Goal: Task Accomplishment & Management: Manage account settings

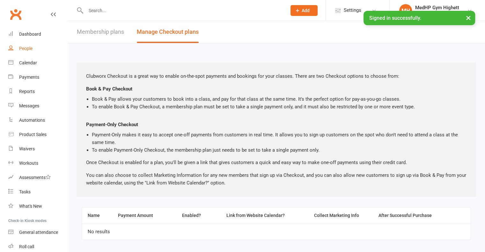
click at [31, 52] on link "People" at bounding box center [37, 48] width 59 height 14
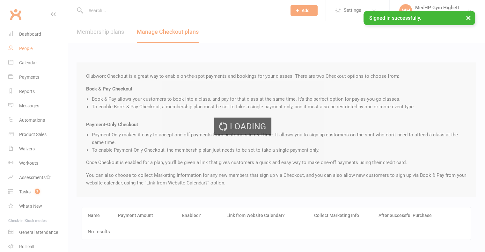
select select "100"
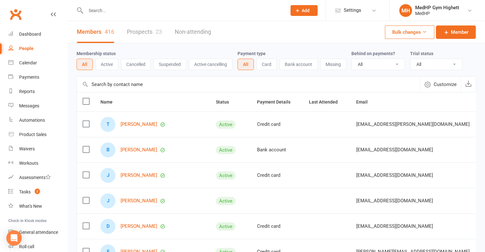
click at [124, 12] on input "text" at bounding box center [183, 10] width 198 height 9
drag, startPoint x: 106, startPoint y: 16, endPoint x: 85, endPoint y: 13, distance: 21.6
click at [85, 13] on input "test" at bounding box center [183, 10] width 198 height 9
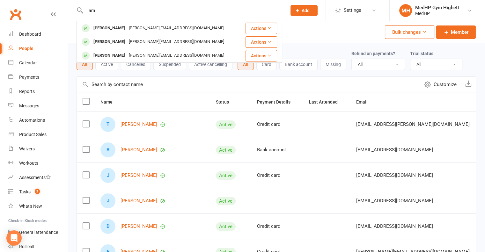
type input "a"
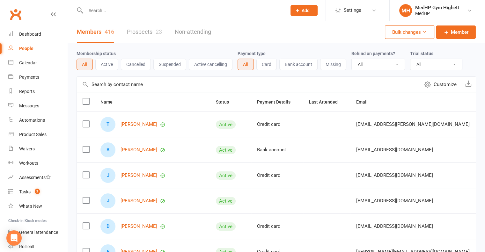
click at [170, 87] on input "text" at bounding box center [248, 84] width 343 height 15
click at [208, 32] on link "Non-attending" at bounding box center [193, 32] width 36 height 22
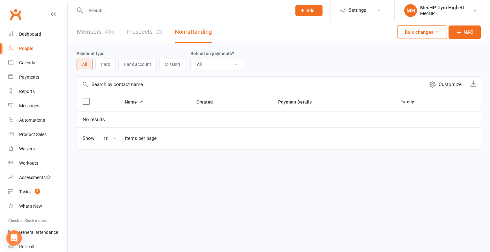
click at [97, 33] on link "Members 416" at bounding box center [95, 32] width 37 height 22
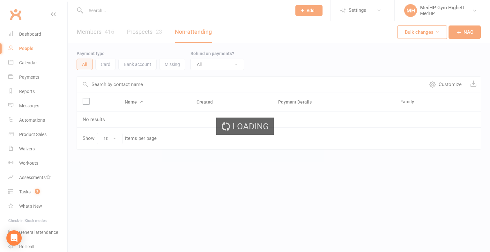
select select "100"
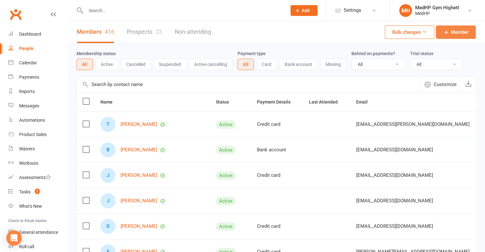
click at [459, 33] on span "Member" at bounding box center [460, 32] width 18 height 8
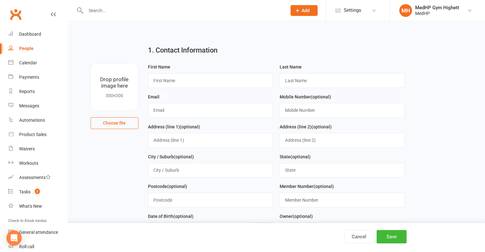
click at [25, 50] on div "People" at bounding box center [26, 48] width 14 height 5
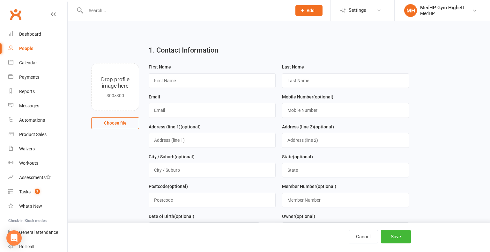
select select "100"
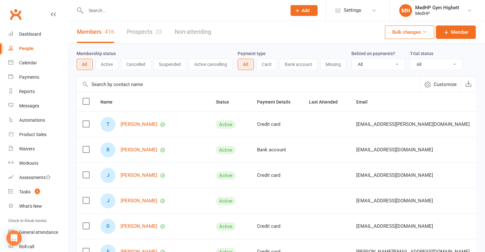
click at [107, 9] on input "text" at bounding box center [183, 10] width 198 height 9
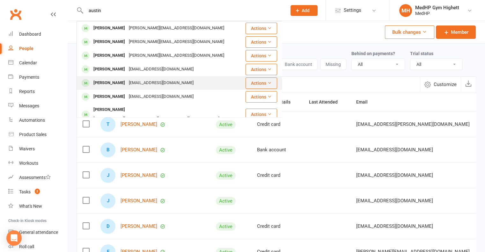
scroll to position [96, 0]
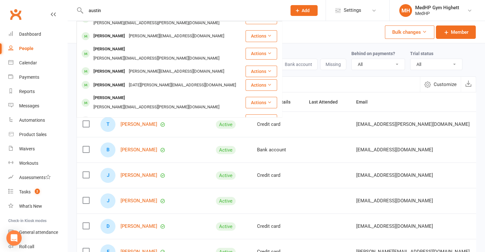
type input "austin"
click at [328, 49] on div "Membership status All Active Cancelled Suspended Active cancelling Payment type…" at bounding box center [277, 59] width 400 height 33
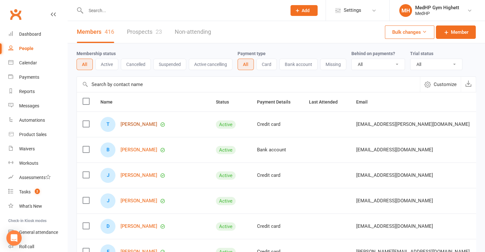
click at [137, 122] on link "[PERSON_NAME]" at bounding box center [139, 124] width 37 height 5
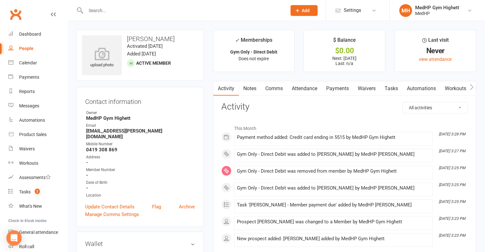
click at [27, 51] on div "People" at bounding box center [26, 48] width 14 height 5
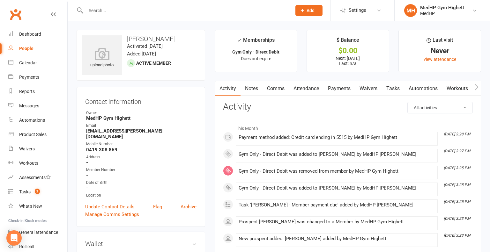
select select "100"
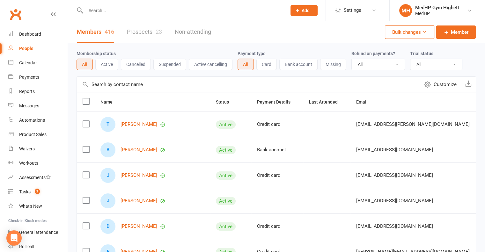
click at [296, 66] on button "Bank account" at bounding box center [299, 64] width 38 height 11
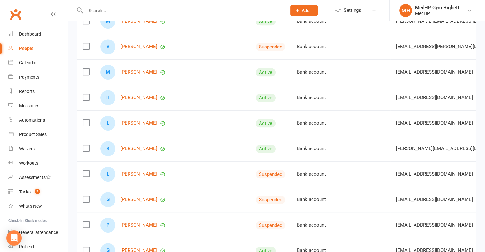
scroll to position [383, 0]
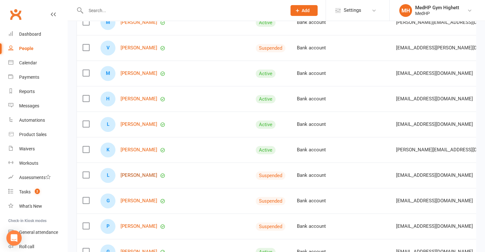
click at [140, 175] on link "[PERSON_NAME]" at bounding box center [139, 175] width 37 height 5
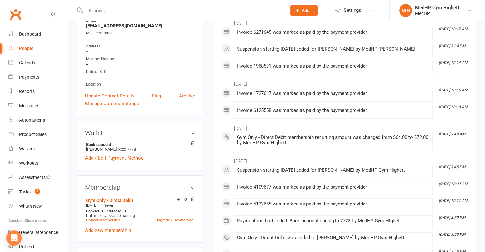
scroll to position [128, 0]
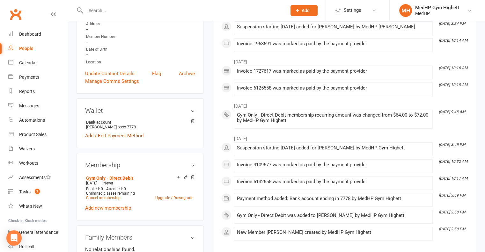
click at [136, 138] on link "Add / Edit Payment Method" at bounding box center [114, 136] width 58 height 8
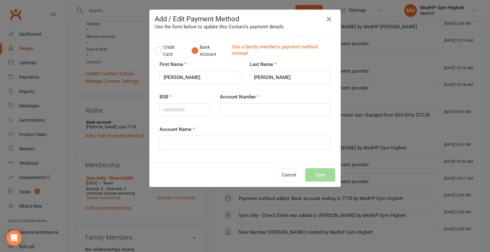
click at [326, 19] on icon "button" at bounding box center [329, 19] width 8 height 8
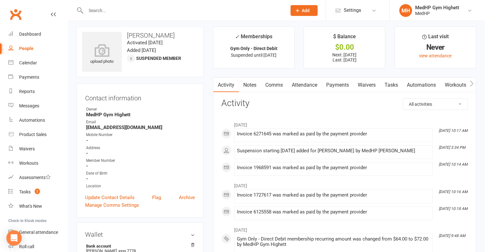
scroll to position [0, 0]
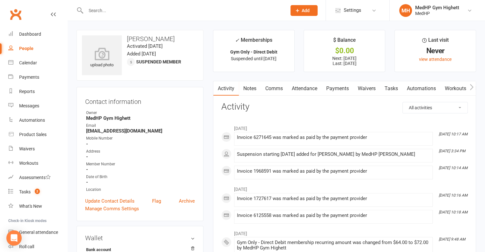
click at [31, 50] on div "People" at bounding box center [26, 48] width 14 height 5
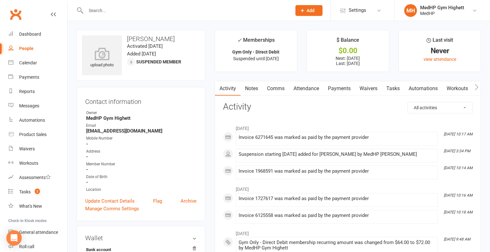
select select "100"
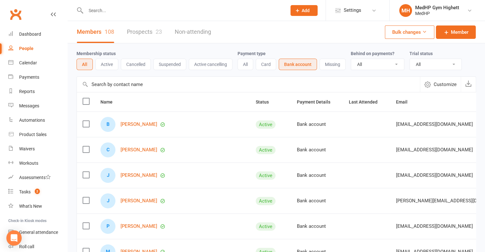
click at [303, 15] on button "Add" at bounding box center [304, 10] width 27 height 11
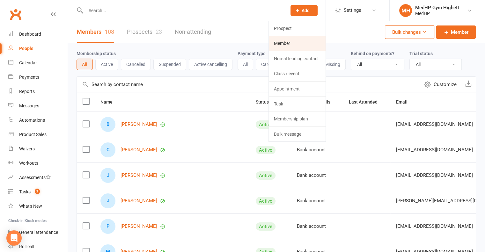
click at [292, 45] on link "Member" at bounding box center [297, 43] width 57 height 15
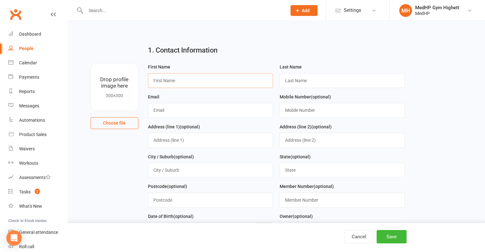
click at [170, 83] on input "text" at bounding box center [210, 80] width 125 height 15
type input "[PERSON_NAME]"
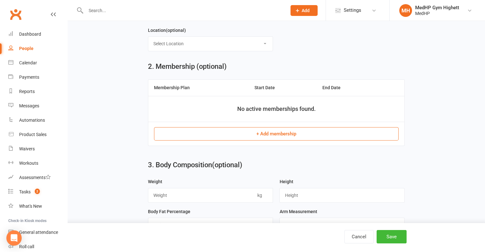
scroll to position [223, 0]
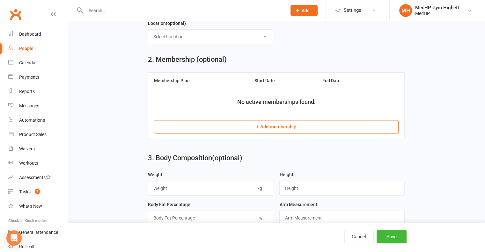
type input "Test"
click at [284, 127] on button "+ Add membership" at bounding box center [276, 126] width 245 height 13
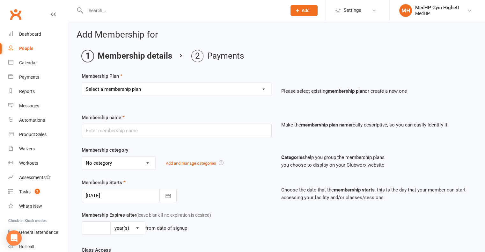
click at [200, 90] on select "Select a membership plan Create new Membership Plan Gym Only - Direct Debit Gym…" at bounding box center [177, 89] width 190 height 13
select select "15"
click at [82, 83] on select "Select a membership plan Create new Membership Plan Gym Only - Direct Debit Gym…" at bounding box center [177, 89] width 190 height 13
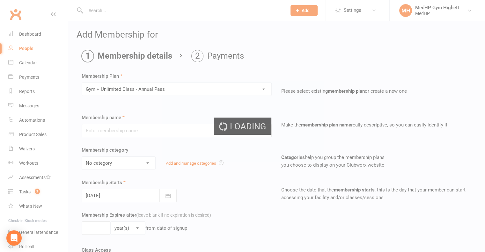
type input "Gym + Unlimited Class - Annual Pass"
type input "0"
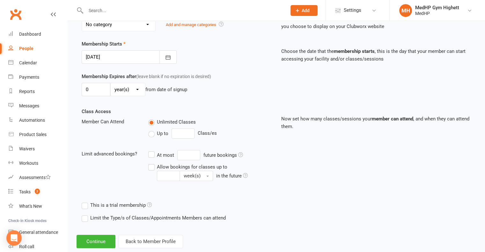
scroll to position [152, 0]
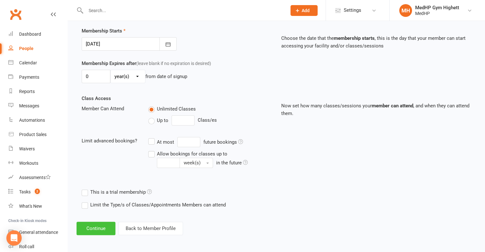
click at [101, 229] on button "Continue" at bounding box center [96, 228] width 39 height 13
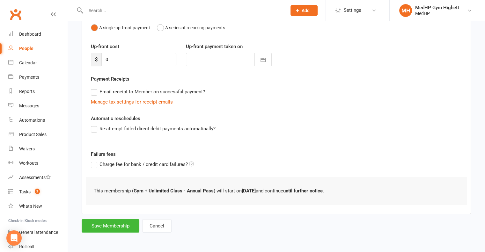
scroll to position [0, 0]
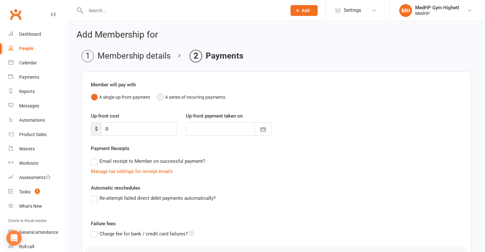
click at [162, 98] on button "A series of recurring payments" at bounding box center [191, 97] width 68 height 12
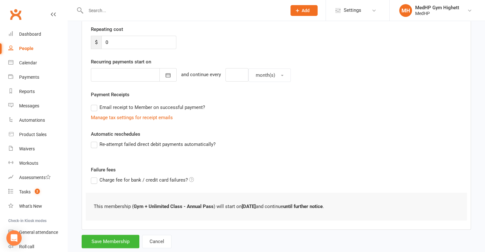
scroll to position [134, 0]
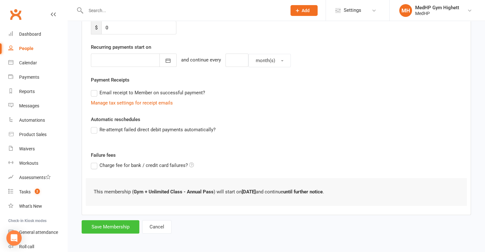
click at [119, 228] on button "Save Membership" at bounding box center [111, 227] width 58 height 13
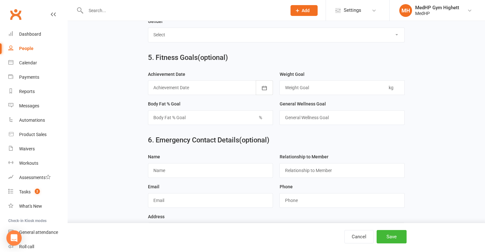
scroll to position [591, 0]
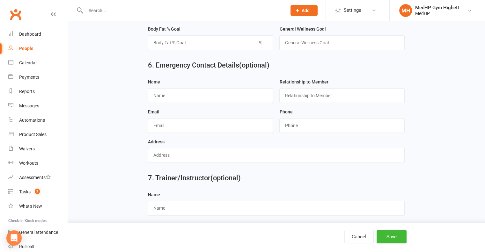
click at [29, 50] on div "People" at bounding box center [26, 48] width 14 height 5
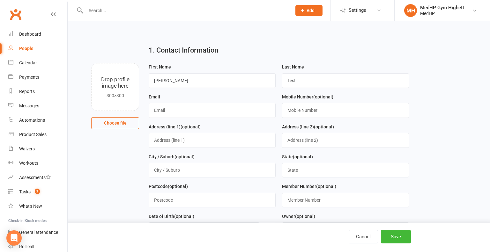
select select "100"
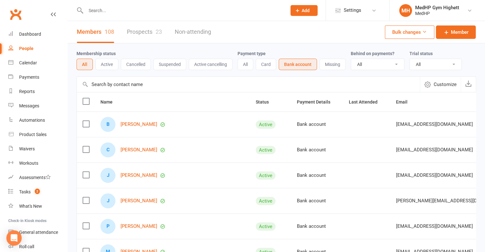
click at [112, 9] on input "text" at bounding box center [183, 10] width 198 height 9
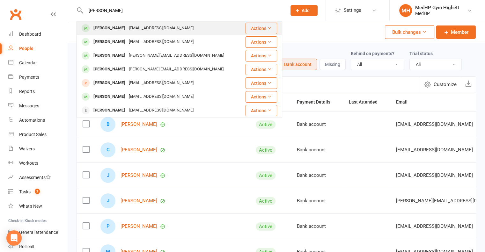
type input "[PERSON_NAME]"
click at [106, 32] on div "[PERSON_NAME]" at bounding box center [109, 28] width 35 height 9
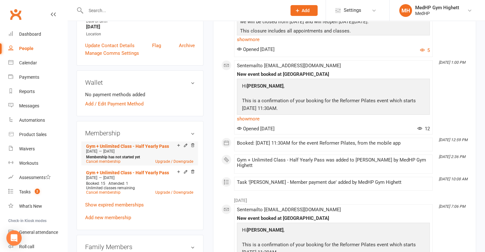
scroll to position [160, 0]
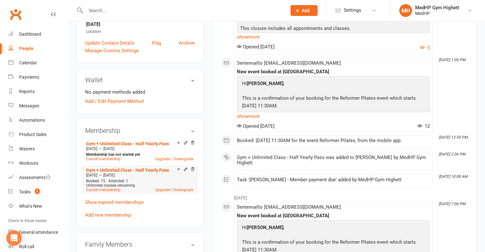
click at [137, 176] on div "[DATE] — [DATE]" at bounding box center [140, 175] width 110 height 5
click at [447, 84] on div "This Month [DATE] 9:01 AM Sent email to [EMAIL_ADDRESS][DOMAIN_NAME] 🎄 Holiday …" at bounding box center [344, 78] width 247 height 220
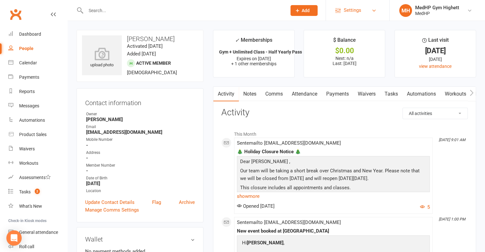
click at [367, 15] on link "Settings" at bounding box center [358, 10] width 44 height 14
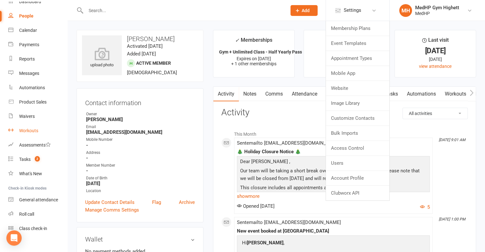
scroll to position [40, 0]
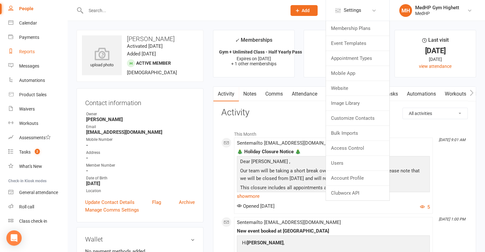
click at [31, 51] on div "Reports" at bounding box center [27, 51] width 16 height 5
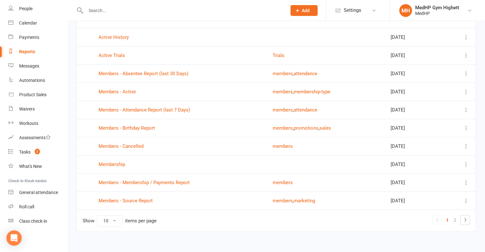
scroll to position [64, 0]
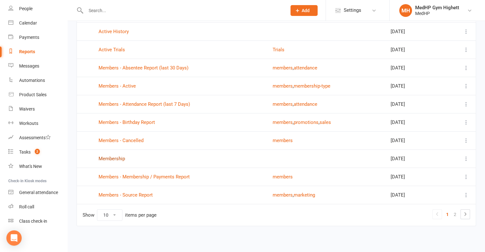
click at [111, 156] on link "Membership" at bounding box center [112, 159] width 26 height 6
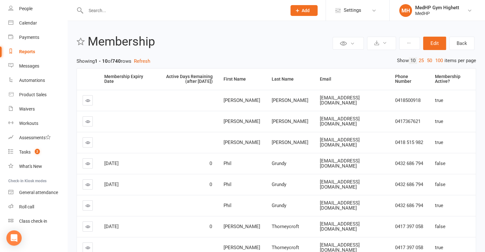
click at [309, 11] on span "Add" at bounding box center [306, 10] width 8 height 5
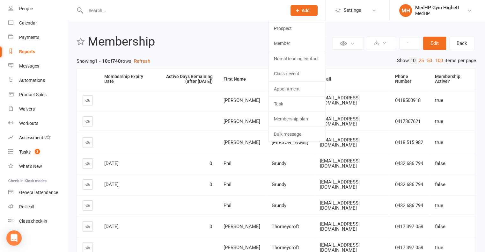
click at [249, 26] on div "Private Report Only visible by me Public Report Visible to everyone Export to C…" at bounding box center [277, 181] width 418 height 321
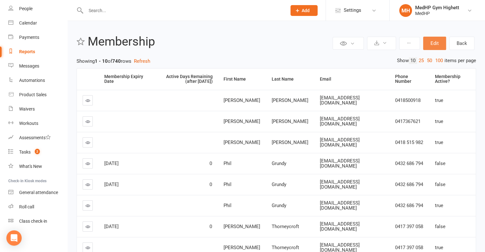
click at [435, 42] on button "Edit" at bounding box center [434, 43] width 23 height 13
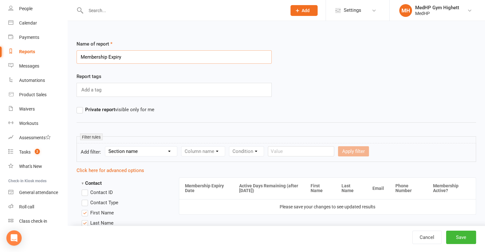
type input "Membership Expiry"
click at [83, 108] on label "Private report visible only for me" at bounding box center [116, 110] width 78 height 8
click at [81, 106] on input "Private report visible only for me" at bounding box center [79, 106] width 4 height 0
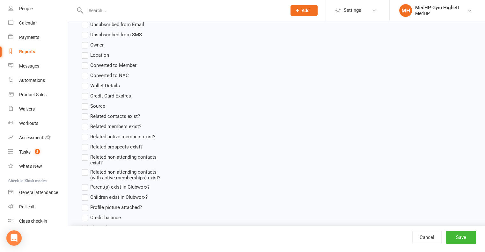
scroll to position [447, 0]
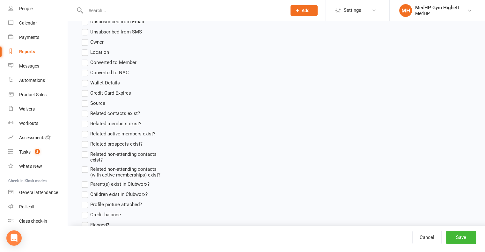
click at [88, 102] on label "Source" at bounding box center [94, 104] width 24 height 8
click at [86, 100] on input "Source" at bounding box center [84, 100] width 4 height 0
click at [458, 235] on button "Save" at bounding box center [461, 237] width 30 height 13
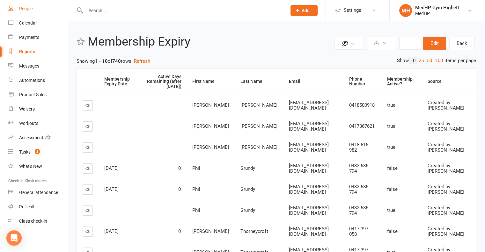
click at [24, 10] on div "People" at bounding box center [25, 8] width 13 height 5
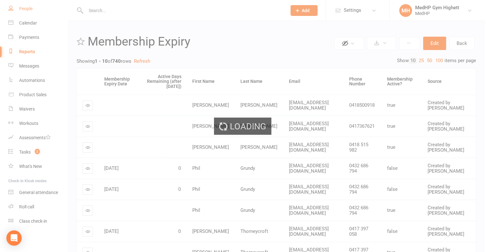
select select "100"
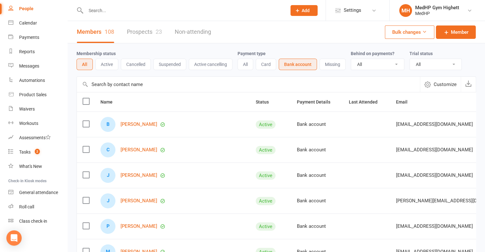
click at [112, 12] on input "text" at bounding box center [183, 10] width 198 height 9
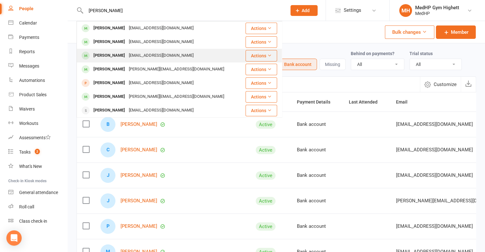
type input "[PERSON_NAME]"
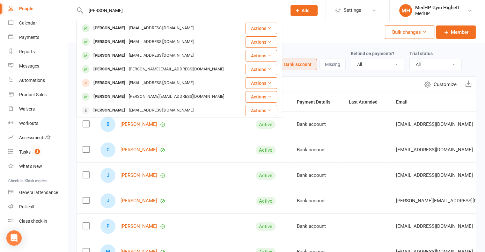
click at [115, 56] on div "[PERSON_NAME]" at bounding box center [109, 55] width 35 height 9
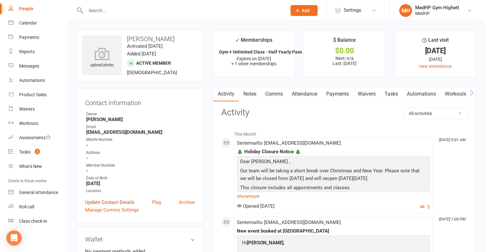
click at [116, 205] on link "Update Contact Details" at bounding box center [109, 203] width 49 height 8
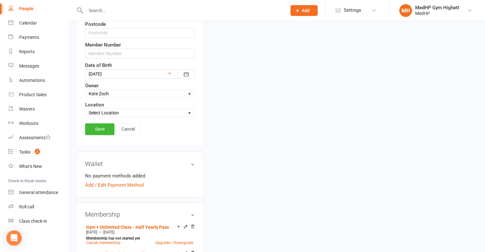
scroll to position [253, 0]
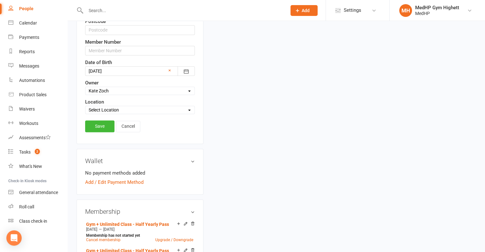
click at [172, 108] on select "Select Location Consult Rooms Group Class Gym Main Gym Pilates Studio" at bounding box center [140, 110] width 109 height 7
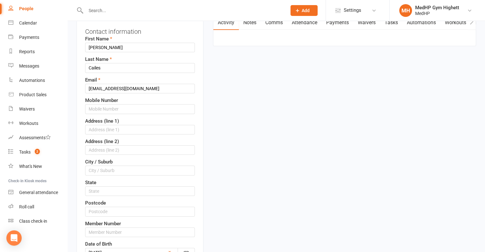
scroll to position [56, 0]
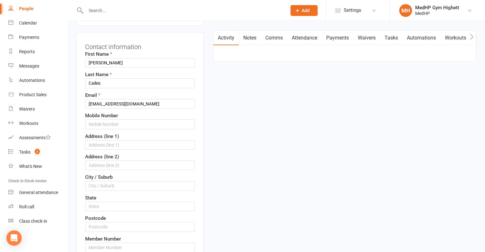
click at [246, 40] on link "Notes" at bounding box center [250, 38] width 22 height 15
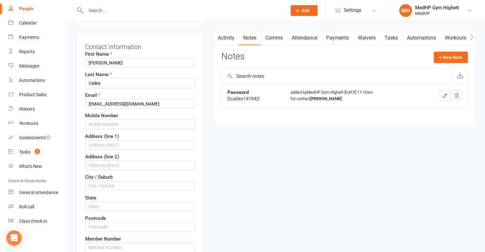
click at [282, 37] on link "Comms" at bounding box center [274, 38] width 26 height 15
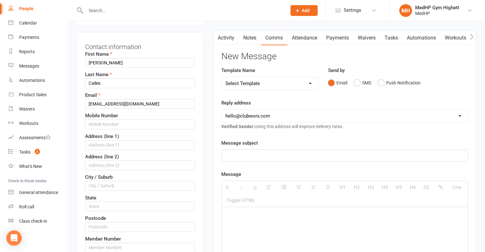
click at [311, 39] on link "Attendance" at bounding box center [305, 38] width 34 height 15
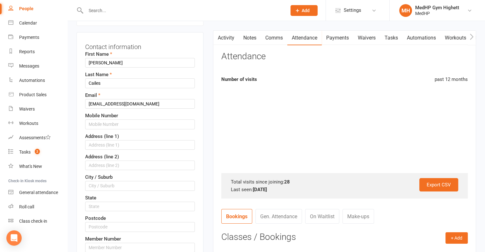
click at [341, 37] on link "Payments" at bounding box center [338, 38] width 32 height 15
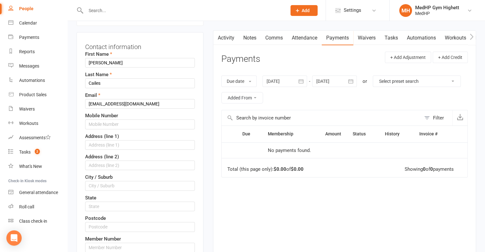
click at [371, 37] on link "Waivers" at bounding box center [367, 38] width 27 height 15
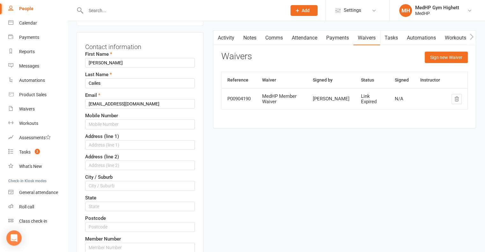
click at [392, 37] on link "Tasks" at bounding box center [391, 38] width 22 height 15
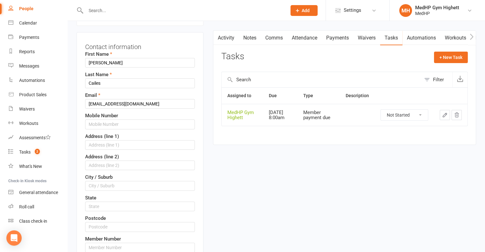
click at [414, 39] on link "Automations" at bounding box center [422, 38] width 38 height 15
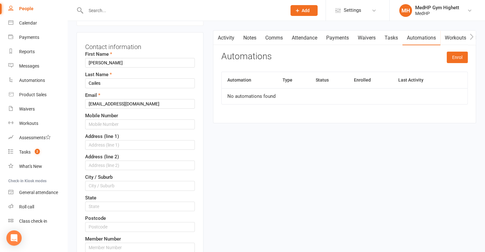
click at [459, 37] on link "Workouts" at bounding box center [456, 38] width 30 height 15
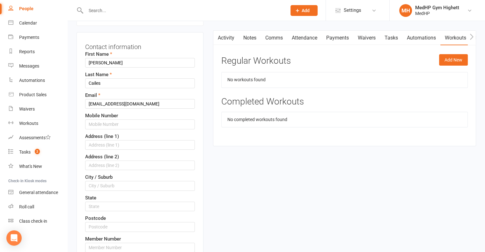
click at [474, 37] on icon "button" at bounding box center [472, 37] width 4 height 7
click at [472, 37] on icon "button" at bounding box center [472, 37] width 4 height 6
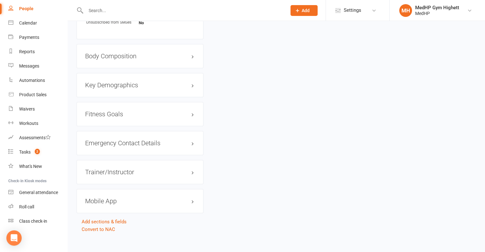
scroll to position [694, 0]
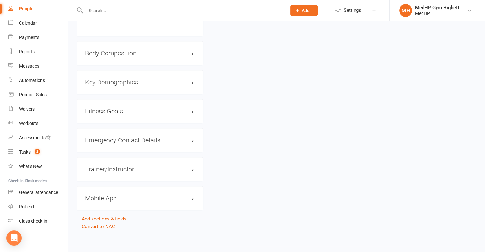
click at [144, 83] on div "Key Demographics edit" at bounding box center [140, 82] width 127 height 24
click at [158, 79] on h3 "Key Demographics edit" at bounding box center [140, 82] width 110 height 7
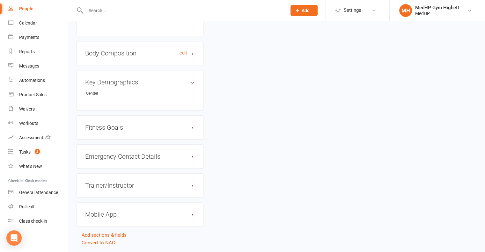
click at [164, 52] on h3 "Body Composition edit" at bounding box center [140, 53] width 110 height 7
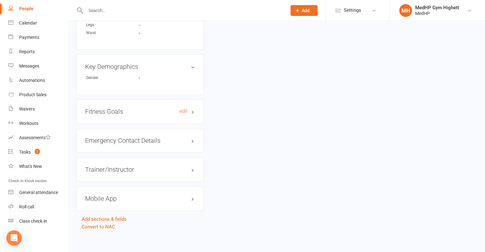
click at [128, 111] on h3 "Fitness Goals edit" at bounding box center [140, 111] width 110 height 7
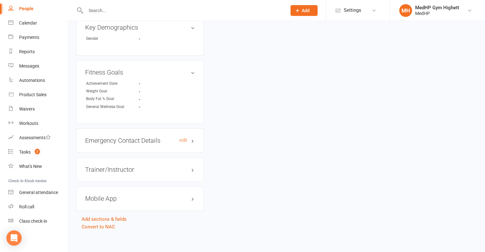
click at [137, 139] on h3 "Emergency Contact Details edit" at bounding box center [140, 140] width 110 height 7
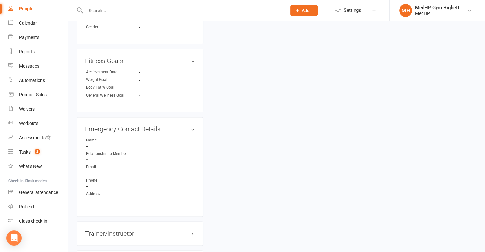
scroll to position [888, 0]
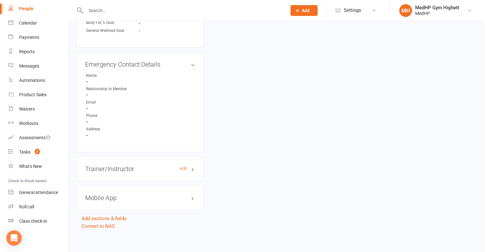
click at [148, 169] on h3 "Trainer/Instructor edit" at bounding box center [140, 169] width 110 height 7
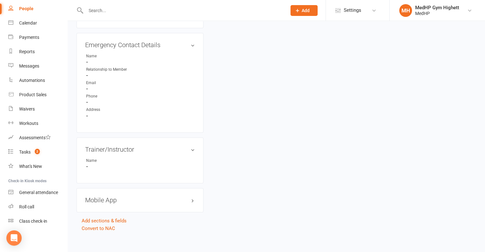
scroll to position [910, 0]
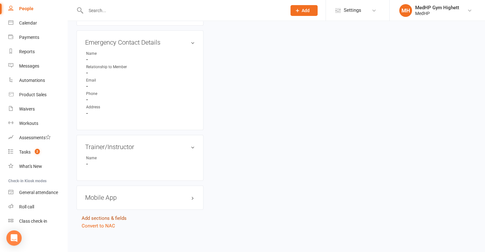
click at [118, 216] on link "Add sections & fields" at bounding box center [104, 219] width 45 height 6
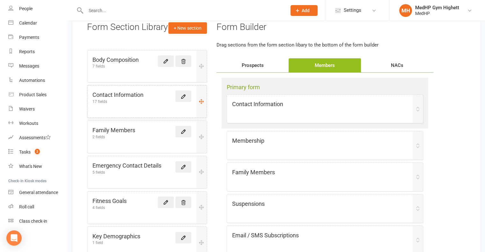
scroll to position [50, 0]
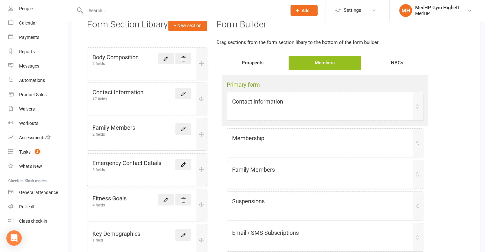
click at [183, 100] on link at bounding box center [184, 93] width 16 height 11
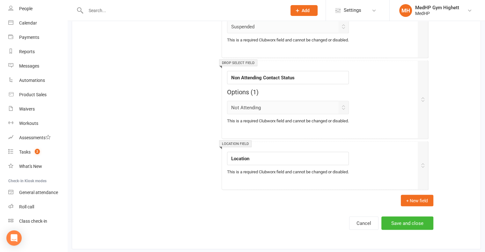
scroll to position [1262, 0]
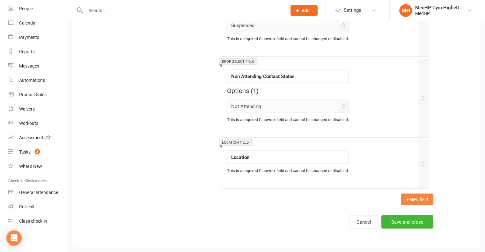
click at [417, 194] on button "+ New field" at bounding box center [417, 199] width 33 height 11
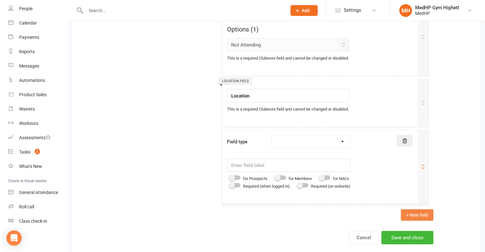
scroll to position [1339, 0]
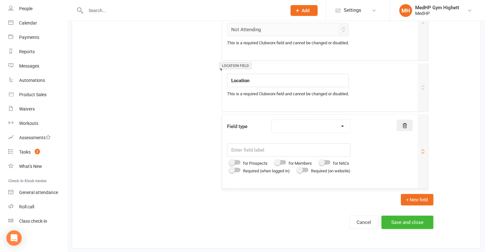
click at [310, 120] on select "Text field Checkbox field Date field Number field Currency field Percent field …" at bounding box center [311, 126] width 79 height 13
select select "checkbox"
click at [273, 120] on select "Text field Checkbox field Date field Number field Currency field Percent field …" at bounding box center [311, 126] width 79 height 13
click at [279, 144] on input "text" at bounding box center [288, 150] width 123 height 13
click at [281, 160] on span at bounding box center [277, 163] width 6 height 6
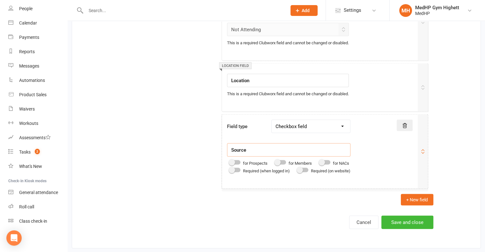
type input "Source"
click at [275, 162] on input "checkbox" at bounding box center [275, 162] width 0 height 0
click at [404, 219] on button "Save and close" at bounding box center [408, 222] width 52 height 13
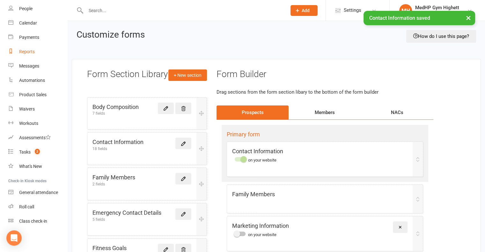
click at [29, 52] on div "Reports" at bounding box center [27, 51] width 16 height 5
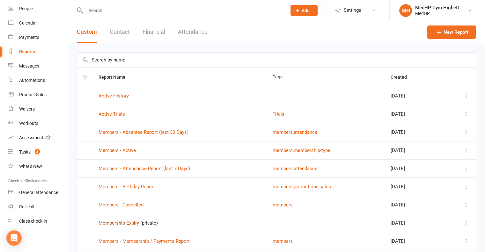
click at [116, 223] on link "Membership Expiry" at bounding box center [119, 224] width 41 height 6
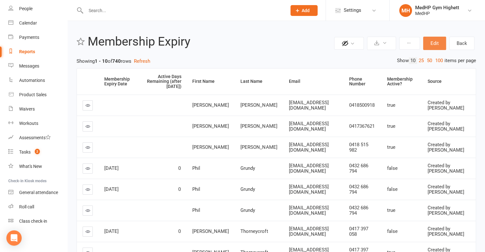
click at [431, 46] on button "Edit" at bounding box center [434, 43] width 23 height 13
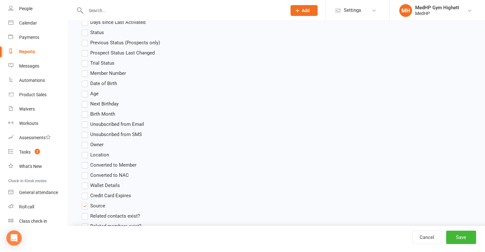
scroll to position [351, 0]
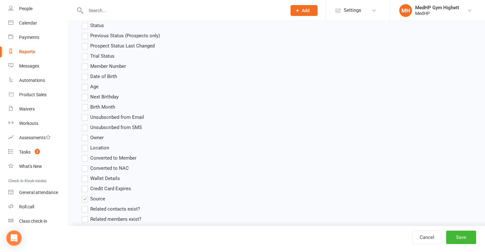
click at [84, 200] on label "Source" at bounding box center [94, 199] width 24 height 8
click at [84, 195] on input "Source" at bounding box center [84, 195] width 4 height 0
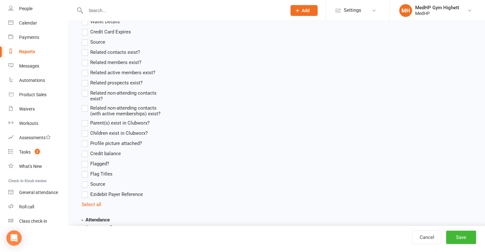
scroll to position [511, 0]
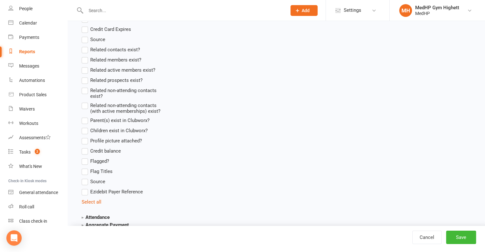
click at [86, 180] on label "Source" at bounding box center [94, 182] width 24 height 8
click at [86, 178] on input "Source" at bounding box center [84, 178] width 4 height 0
click at [468, 236] on button "Save" at bounding box center [461, 237] width 30 height 13
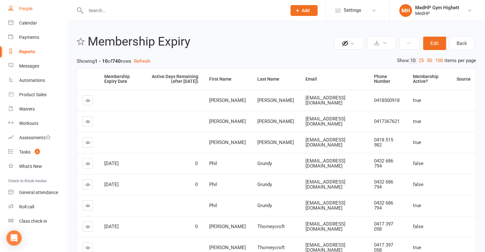
click at [31, 6] on div "People" at bounding box center [25, 8] width 13 height 5
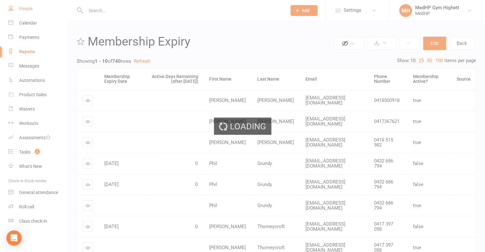
select select "100"
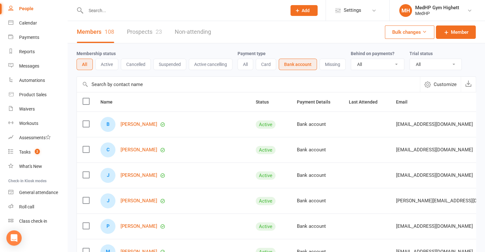
click at [114, 12] on input "text" at bounding box center [183, 10] width 198 height 9
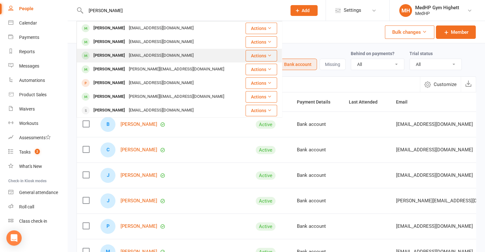
type input "[PERSON_NAME]"
click at [108, 54] on div "[PERSON_NAME]" at bounding box center [109, 55] width 35 height 9
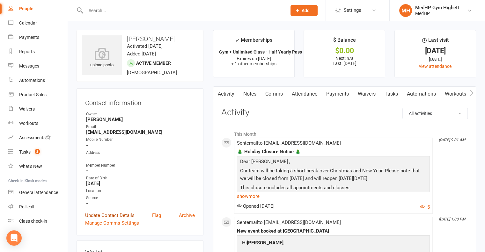
click at [112, 218] on link "Update Contact Details" at bounding box center [109, 216] width 49 height 8
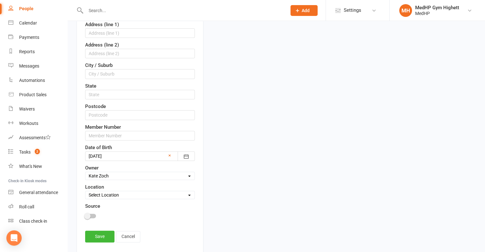
scroll to position [190, 0]
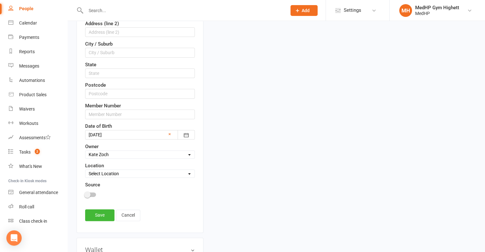
click at [89, 194] on span at bounding box center [87, 195] width 6 height 6
click at [85, 194] on input "checkbox" at bounding box center [85, 194] width 0 height 0
click at [93, 192] on span at bounding box center [94, 195] width 6 height 6
click at [85, 194] on input "checkbox" at bounding box center [85, 194] width 0 height 0
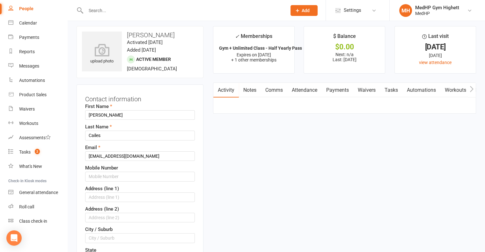
scroll to position [0, 0]
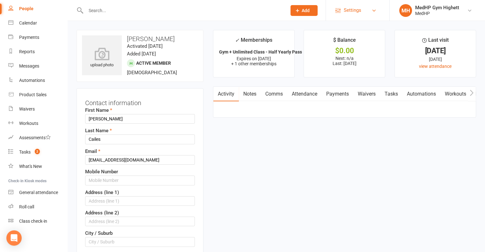
click at [363, 11] on link "Settings" at bounding box center [358, 10] width 44 height 14
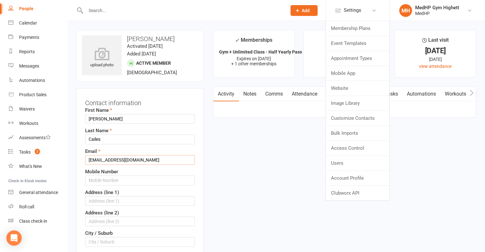
click at [181, 155] on input "[EMAIL_ADDRESS][DOMAIN_NAME]" at bounding box center [140, 160] width 110 height 10
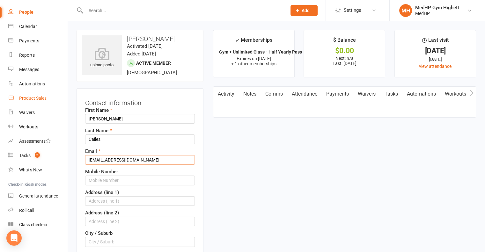
scroll to position [40, 0]
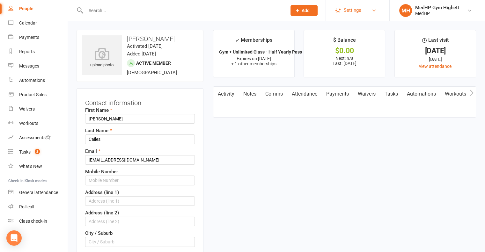
click at [361, 10] on span "Settings" at bounding box center [353, 10] width 18 height 14
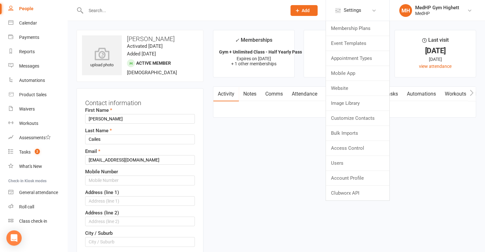
click at [156, 104] on h3 "Contact information" at bounding box center [140, 102] width 110 height 10
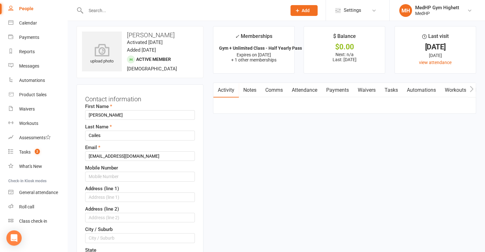
scroll to position [0, 0]
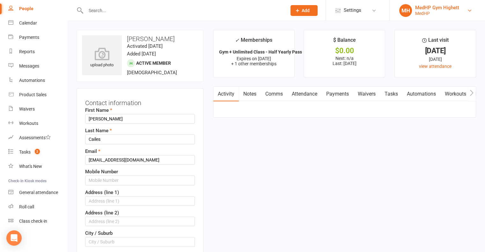
click at [456, 13] on div "MedHP" at bounding box center [437, 14] width 44 height 6
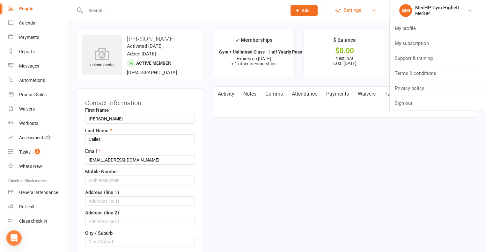
click at [359, 9] on span "Settings" at bounding box center [353, 10] width 18 height 14
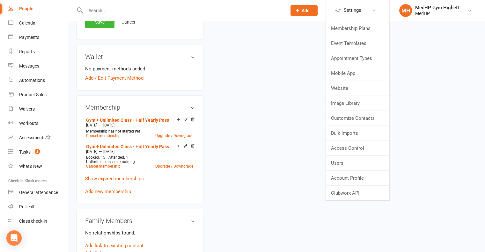
scroll to position [255, 0]
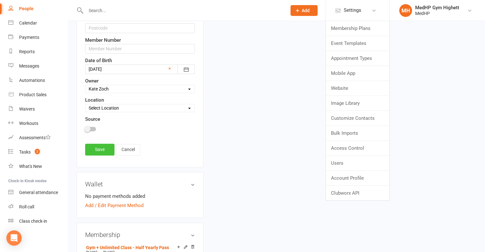
click at [100, 150] on link "Save" at bounding box center [99, 149] width 29 height 11
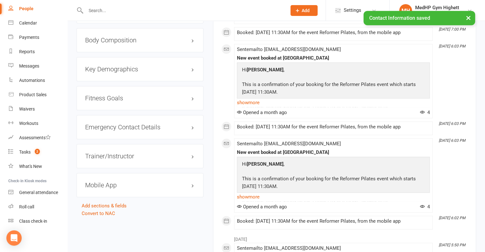
scroll to position [542, 0]
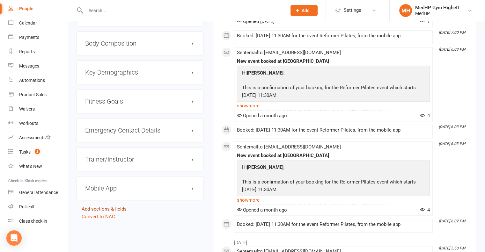
click at [117, 206] on link "Add sections & fields" at bounding box center [104, 209] width 45 height 6
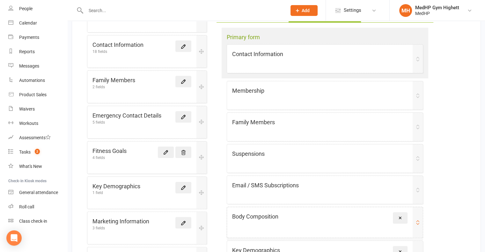
scroll to position [50, 0]
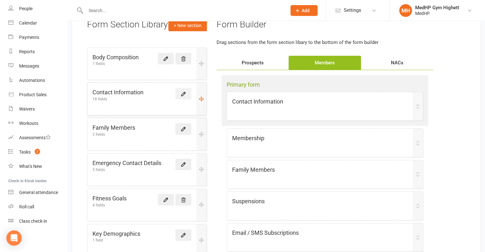
click at [185, 97] on icon at bounding box center [184, 94] width 6 height 6
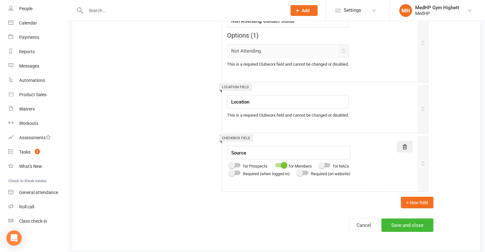
scroll to position [1320, 0]
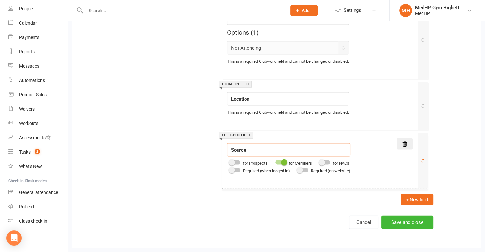
click at [305, 145] on input "Source" at bounding box center [288, 150] width 123 height 13
type input "Source - Cliniko"
click at [402, 216] on button "Save and close" at bounding box center [408, 222] width 52 height 13
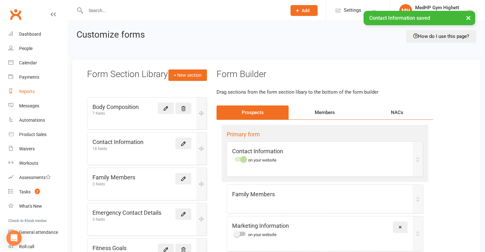
click at [34, 93] on div "Reports" at bounding box center [27, 91] width 16 height 5
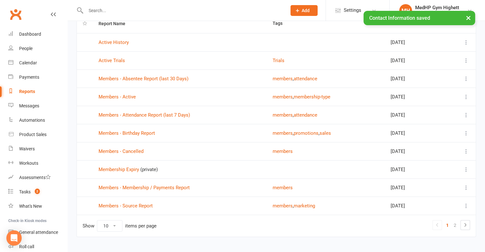
scroll to position [64, 0]
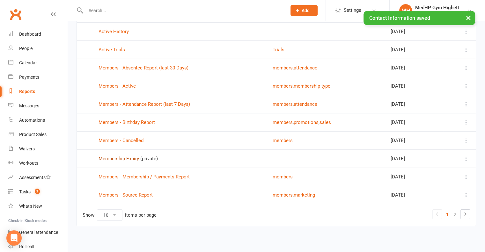
click at [118, 161] on link "Membership Expiry" at bounding box center [119, 159] width 41 height 6
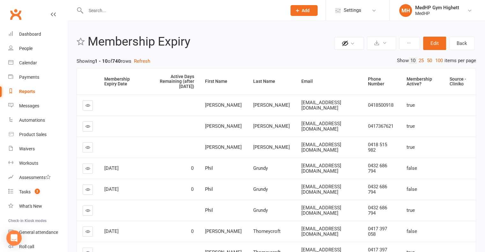
click at [111, 10] on input "text" at bounding box center [183, 10] width 198 height 9
click at [454, 80] on div "Source - Cliniko" at bounding box center [460, 82] width 21 height 10
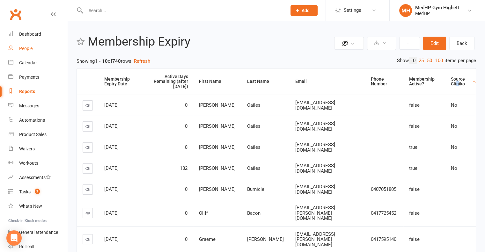
click at [29, 48] on div "People" at bounding box center [25, 48] width 13 height 5
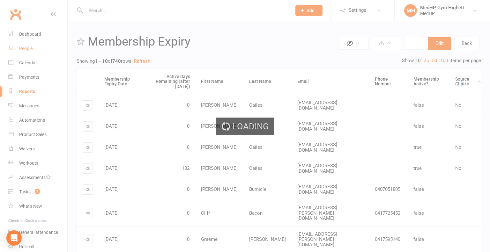
select select "100"
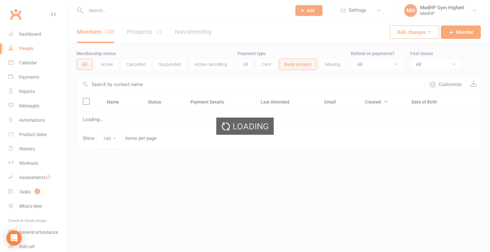
click at [125, 9] on ui-view "Prospect Member Non-attending contact Class / event Appointment Task Membership…" at bounding box center [245, 88] width 490 height 173
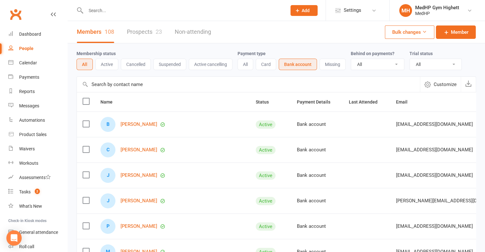
click at [112, 12] on input "text" at bounding box center [183, 10] width 198 height 9
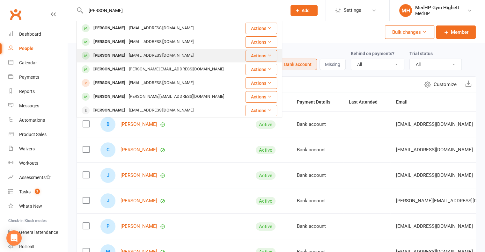
type input "[PERSON_NAME]"
click at [116, 58] on div "[PERSON_NAME]" at bounding box center [109, 55] width 35 height 9
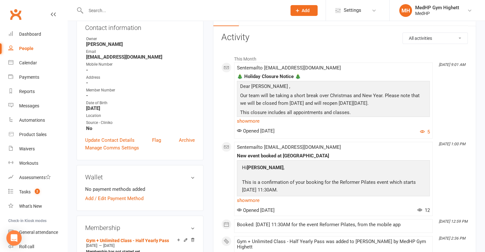
scroll to position [96, 0]
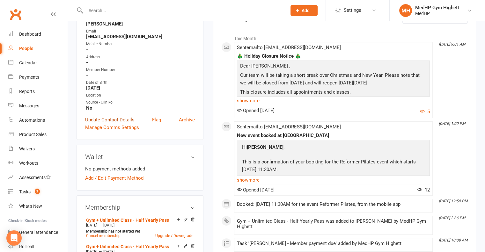
click at [121, 121] on link "Update Contact Details" at bounding box center [109, 120] width 49 height 8
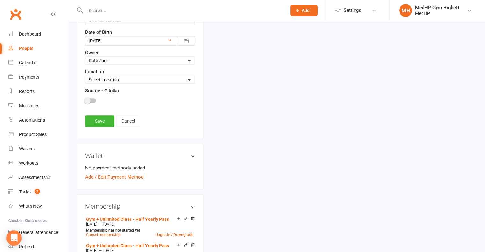
scroll to position [285, 0]
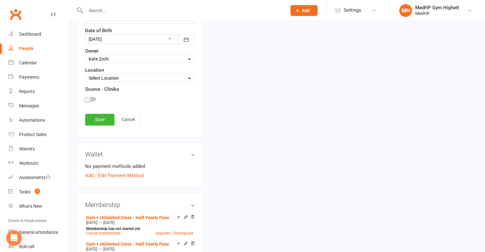
click at [89, 100] on div at bounding box center [140, 100] width 110 height 14
click at [88, 98] on span at bounding box center [87, 99] width 6 height 6
click at [85, 98] on input "checkbox" at bounding box center [85, 98] width 0 height 0
click at [106, 120] on link "Save" at bounding box center [99, 119] width 29 height 11
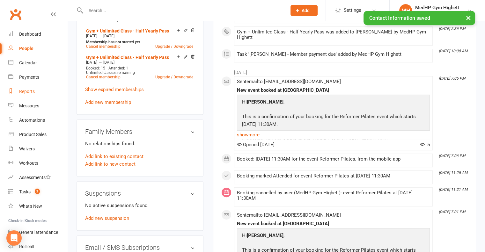
click at [28, 93] on div "Reports" at bounding box center [27, 91] width 16 height 5
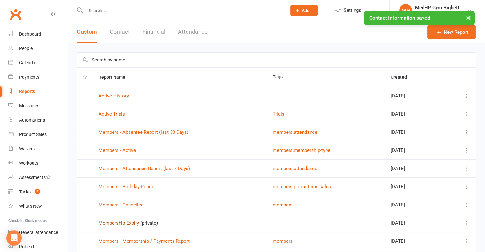
click at [125, 223] on link "Membership Expiry" at bounding box center [119, 224] width 41 height 6
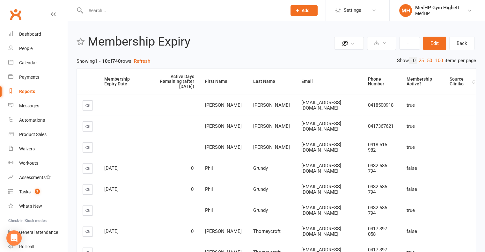
click at [463, 79] on div "Source - Cliniko" at bounding box center [460, 82] width 21 height 10
